Goal: Task Accomplishment & Management: Manage account settings

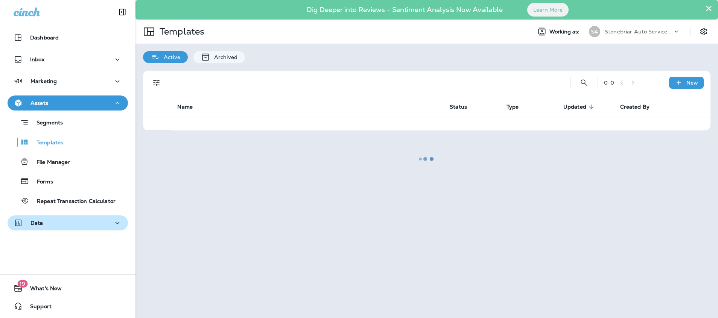
click at [113, 226] on icon "button" at bounding box center [117, 223] width 9 height 9
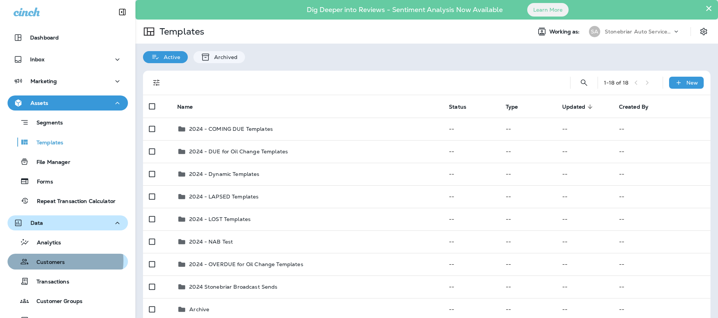
click at [55, 261] on p "Customers" at bounding box center [47, 262] width 36 height 7
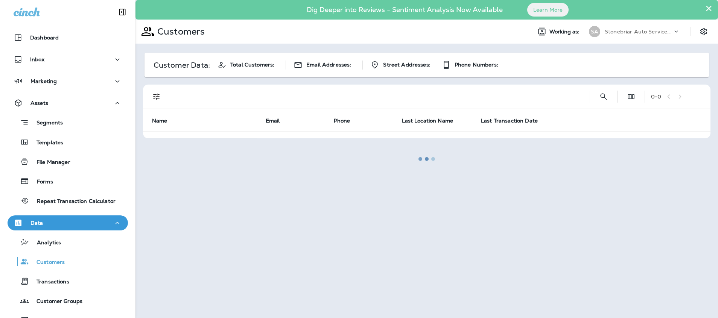
click at [601, 95] on div at bounding box center [426, 159] width 581 height 317
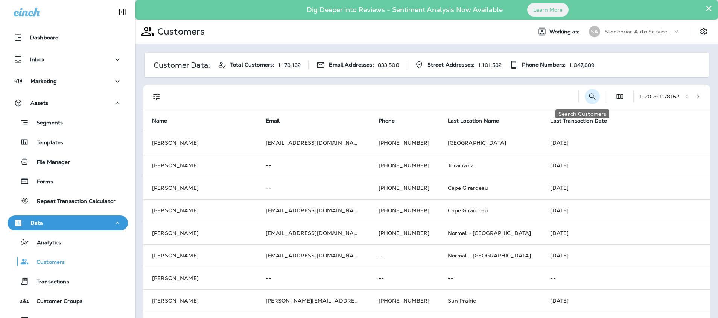
click at [588, 94] on icon "Search Customers" at bounding box center [592, 96] width 9 height 9
click at [535, 99] on input "text" at bounding box center [553, 96] width 78 height 20
type input "**********"
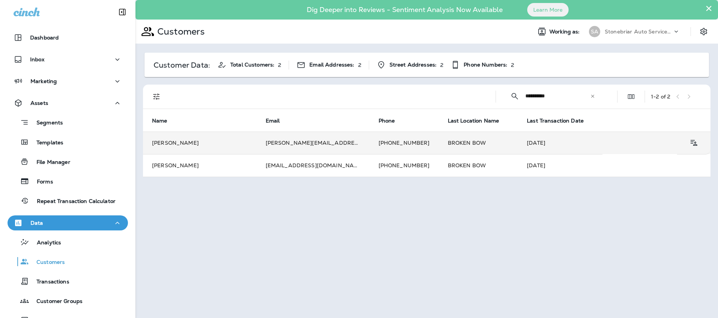
click at [300, 143] on td "[PERSON_NAME][EMAIL_ADDRESS][DOMAIN_NAME]" at bounding box center [313, 143] width 113 height 23
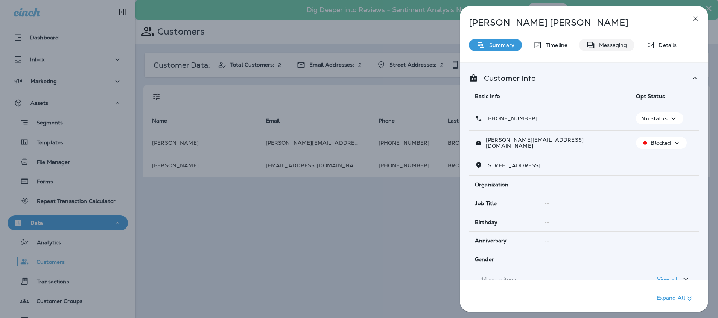
click at [604, 47] on p "Messaging" at bounding box center [612, 45] width 32 height 6
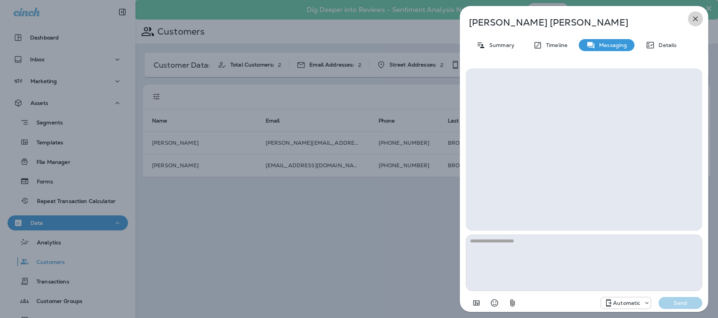
click at [696, 20] on icon "button" at bounding box center [695, 18] width 9 height 9
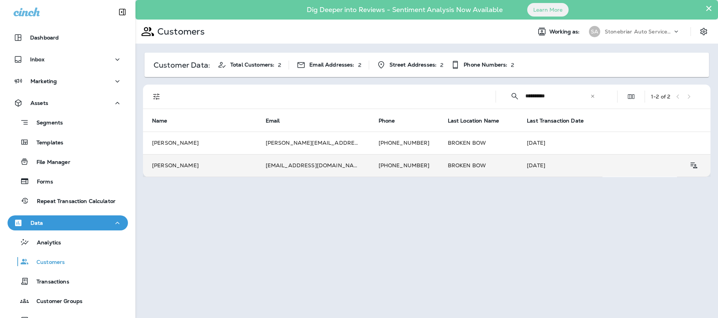
click at [382, 162] on td "[PHONE_NUMBER]" at bounding box center [404, 165] width 69 height 23
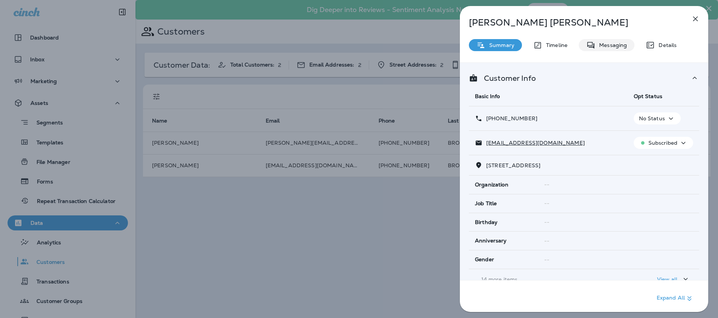
click at [602, 44] on p "Messaging" at bounding box center [612, 45] width 32 height 6
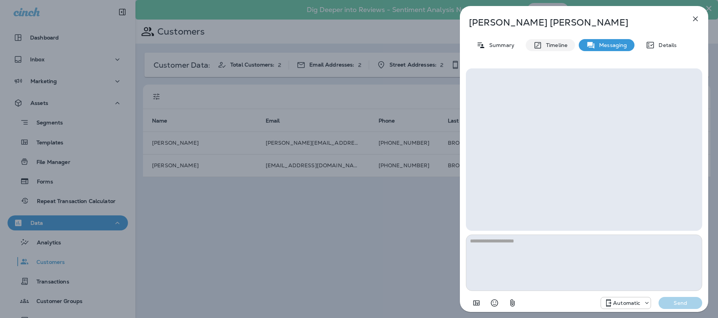
click at [558, 45] on p "Timeline" at bounding box center [554, 45] width 25 height 6
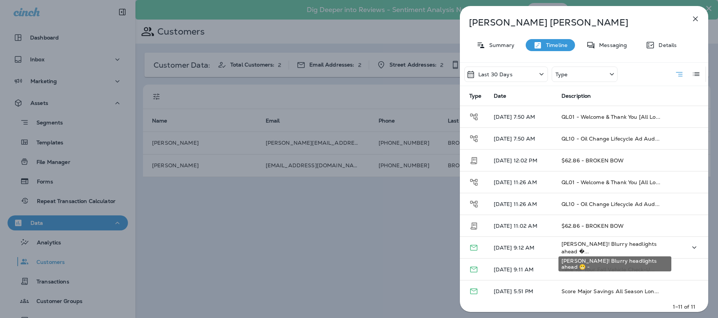
click at [584, 246] on span "[PERSON_NAME]! Blurry headlights ahead �..." at bounding box center [609, 248] width 95 height 14
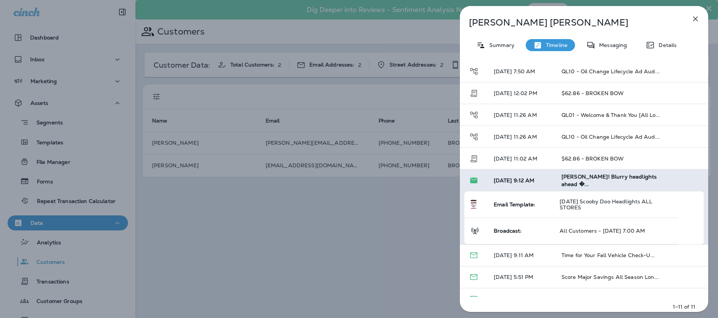
scroll to position [91, 0]
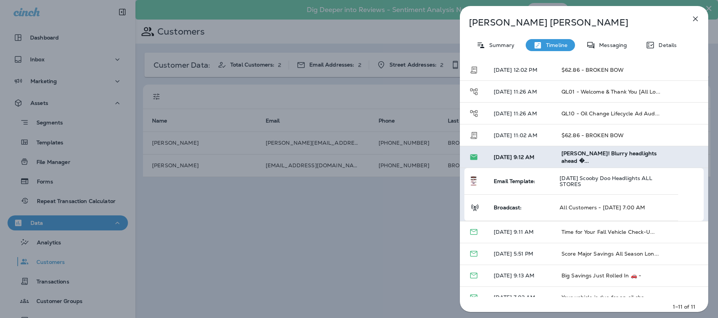
click at [696, 18] on icon "button" at bounding box center [695, 18] width 9 height 9
